Goal: Information Seeking & Learning: Check status

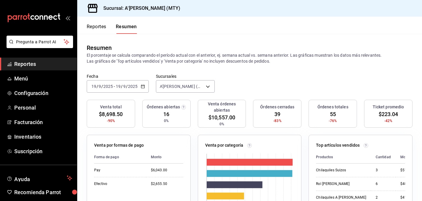
click at [26, 62] on span "Reportes" at bounding box center [43, 64] width 58 height 8
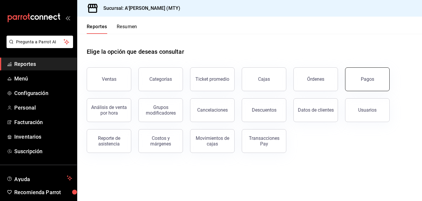
click at [359, 86] on button "Pagos" at bounding box center [367, 79] width 45 height 24
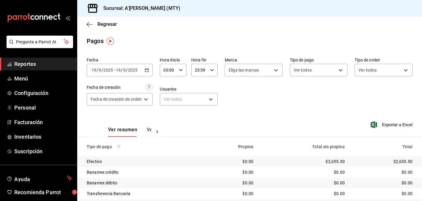
click at [144, 72] on div "[DATE] [DATE] - [DATE] [DATE]" at bounding box center [120, 70] width 66 height 12
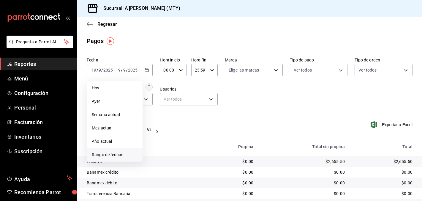
click at [109, 154] on span "Rango de fechas" at bounding box center [115, 155] width 46 height 6
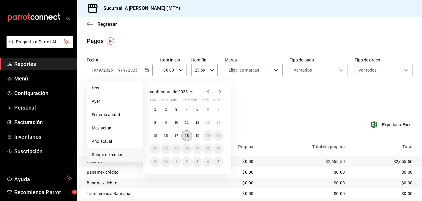
click at [186, 136] on abbr "18" at bounding box center [187, 136] width 4 height 4
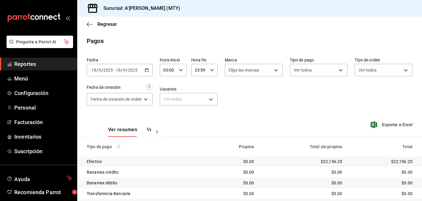
scroll to position [29, 0]
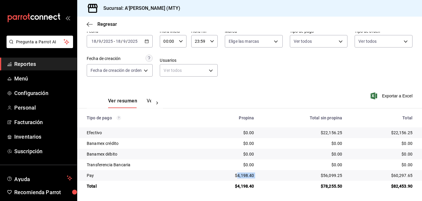
drag, startPoint x: 239, startPoint y: 175, endPoint x: 260, endPoint y: 174, distance: 21.1
click at [260, 174] on tr "Pay $4,198.40 $56,099.25 $60,297.65" at bounding box center [249, 175] width 345 height 11
copy div "4,198.40"
